Goal: Find specific page/section: Find specific page/section

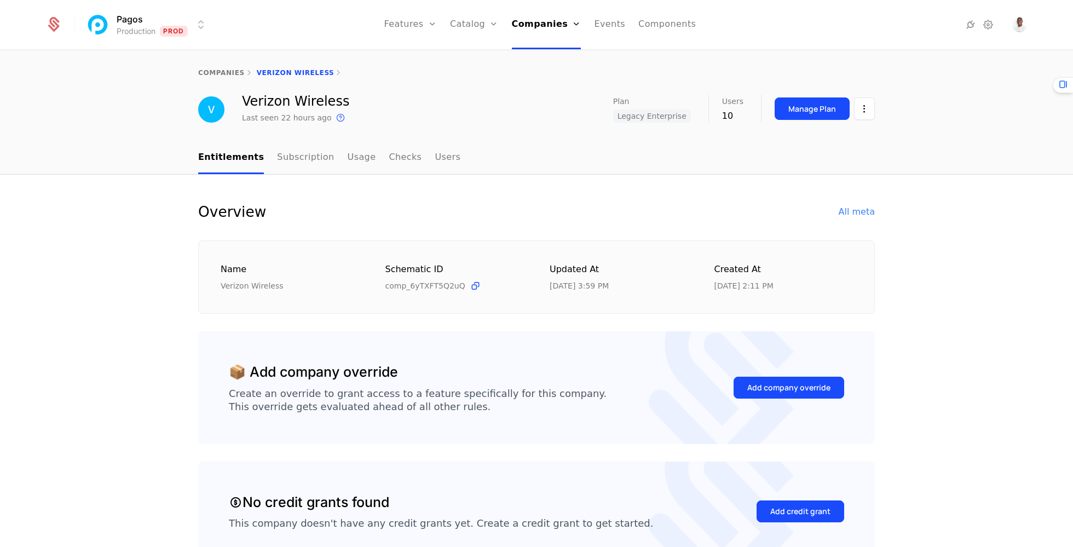
select select "***"
click at [55, 23] on icon at bounding box center [53, 26] width 11 height 12
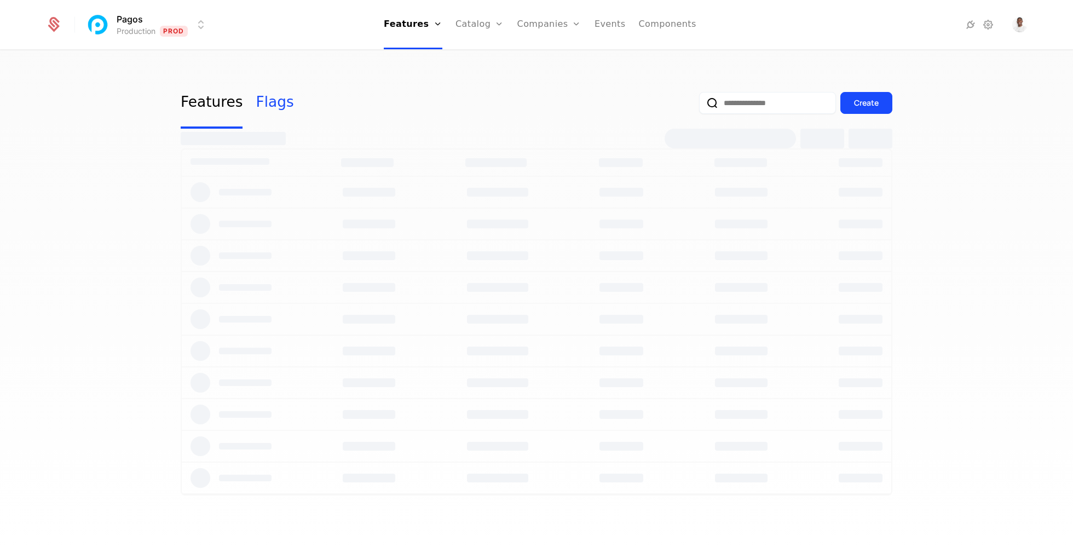
select select "***"
